Goal: Information Seeking & Learning: Learn about a topic

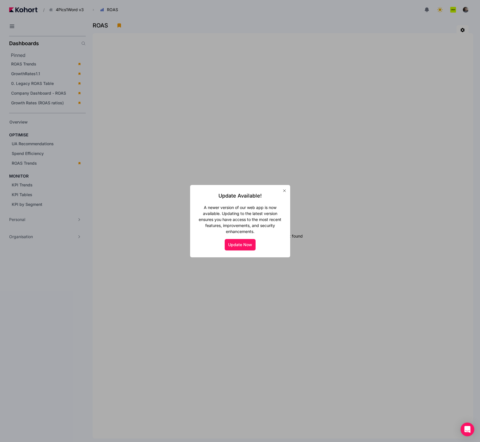
click at [243, 248] on button "Update Now" at bounding box center [239, 244] width 31 height 11
drag, startPoint x: 250, startPoint y: 237, endPoint x: 244, endPoint y: 242, distance: 7.5
click at [249, 238] on div "Update Available! A newer version of our web app is now available. Updating to …" at bounding box center [240, 221] width 86 height 59
click at [244, 242] on button "Update Now" at bounding box center [239, 244] width 31 height 11
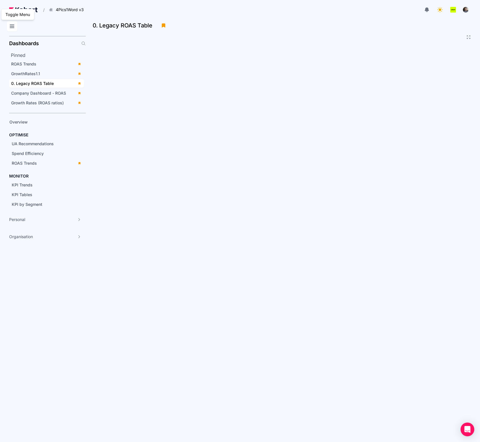
click at [11, 27] on icon at bounding box center [12, 26] width 7 height 7
click at [240, 8] on div at bounding box center [280, 9] width 381 height 11
click at [15, 27] on icon at bounding box center [12, 26] width 7 height 7
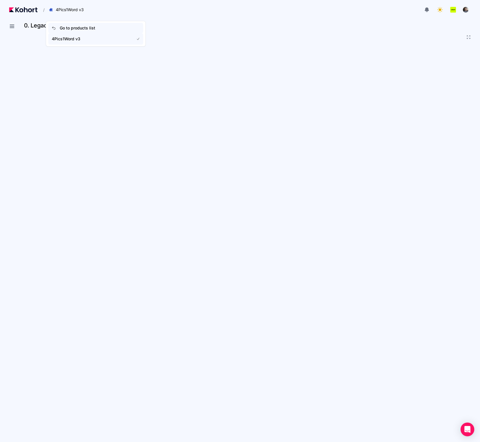
click at [76, 26] on span "Go to products list" at bounding box center [77, 28] width 35 height 6
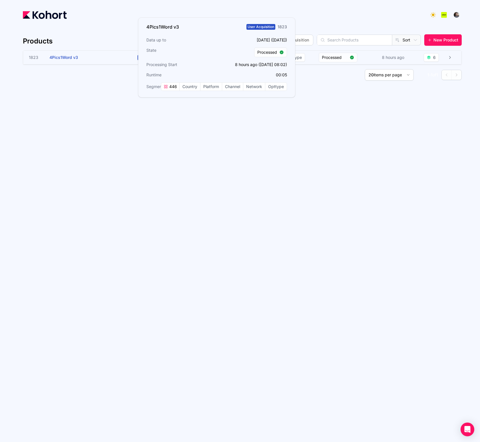
click at [97, 57] on h3 "4Pics1Word v3" at bounding box center [92, 58] width 86 height 14
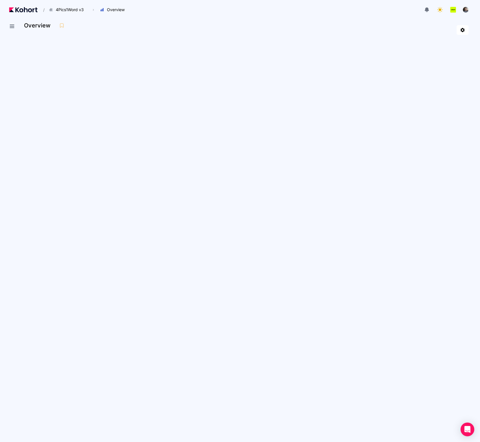
click at [192, 12] on div at bounding box center [301, 9] width 340 height 11
click at [11, 28] on icon at bounding box center [12, 26] width 7 height 7
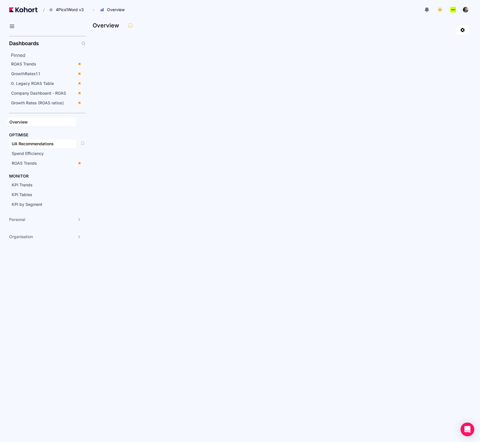
click at [32, 143] on span "UA Recommendations" at bounding box center [33, 143] width 42 height 5
